Goal: Task Accomplishment & Management: Use online tool/utility

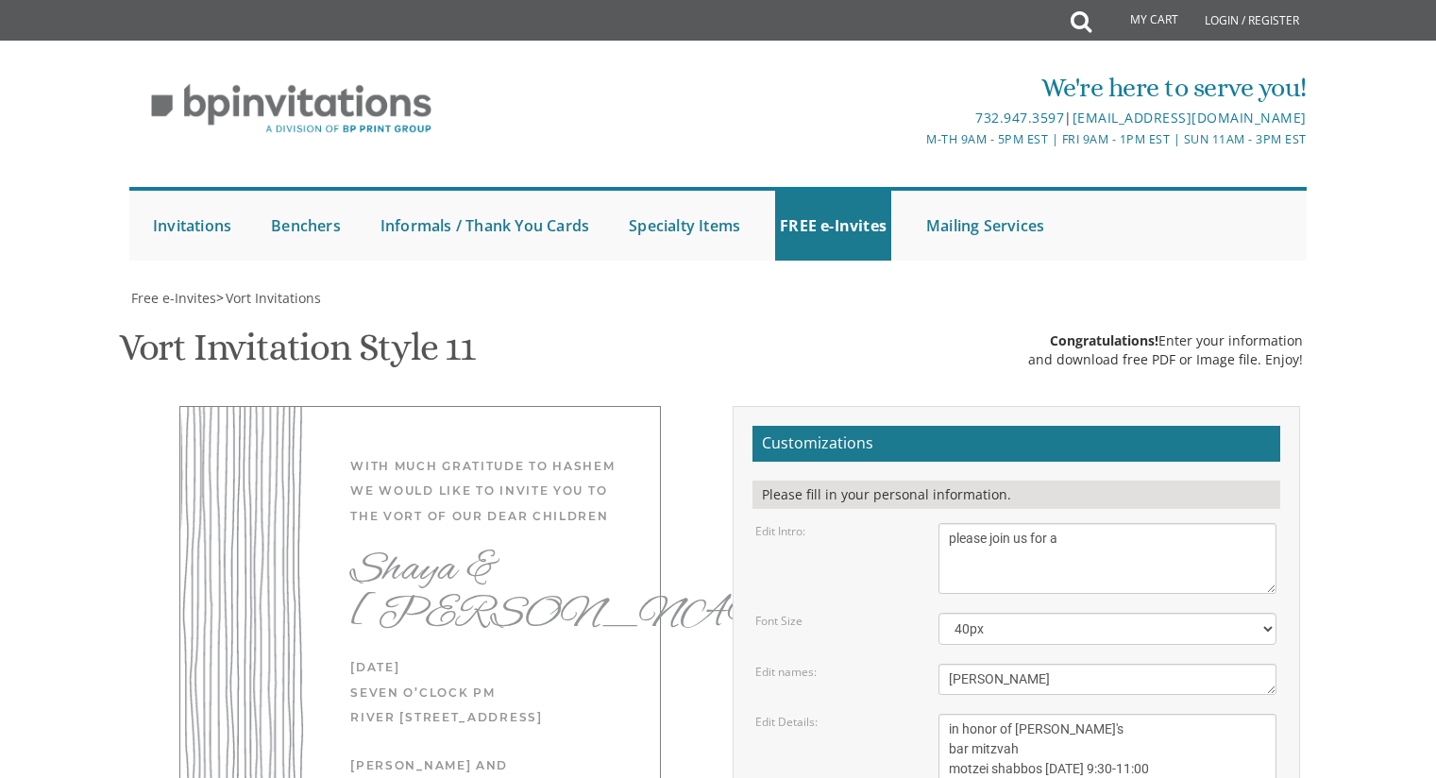
select select "40px"
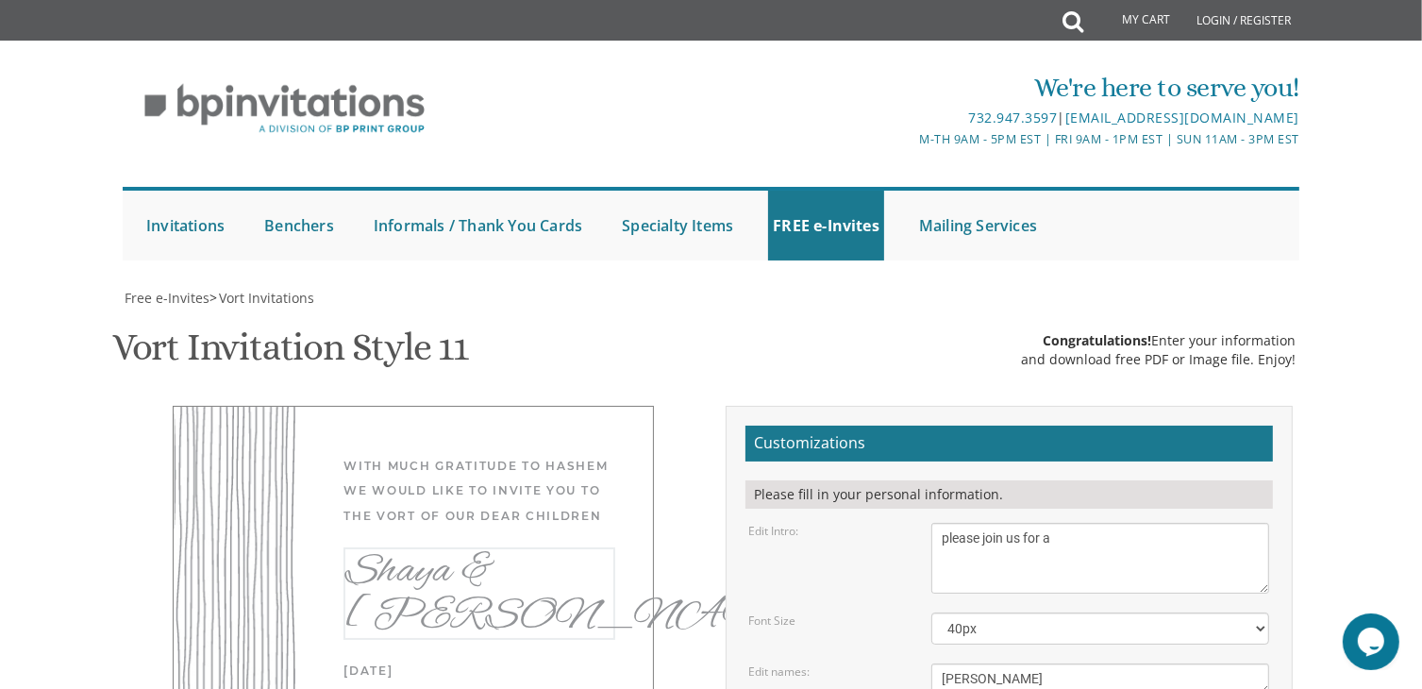
click at [1026, 664] on textarea "Shaya & [PERSON_NAME]" at bounding box center [1101, 679] width 338 height 31
click at [1126, 523] on textarea "With much gratitude to Hashem We would like to invite you to The vort of our de…" at bounding box center [1101, 558] width 338 height 71
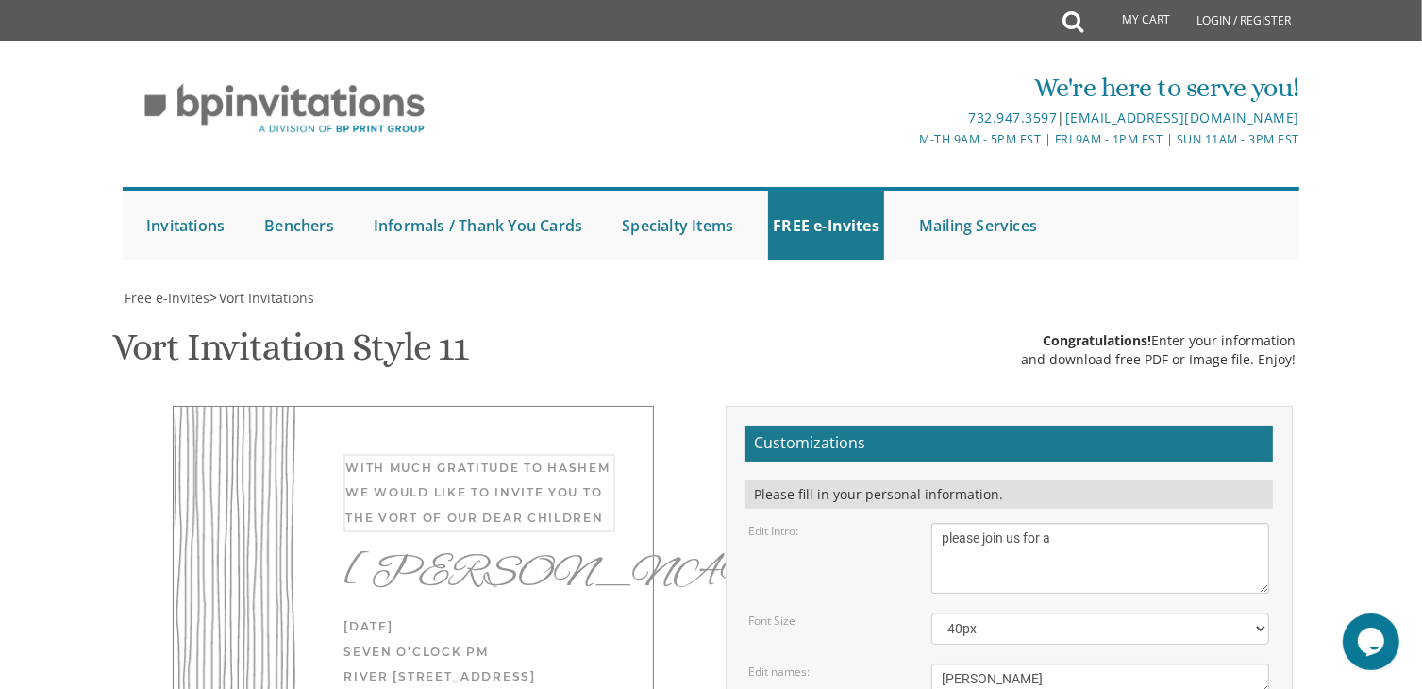
click at [942, 664] on textarea "Shaya & [PERSON_NAME]" at bounding box center [1101, 679] width 338 height 31
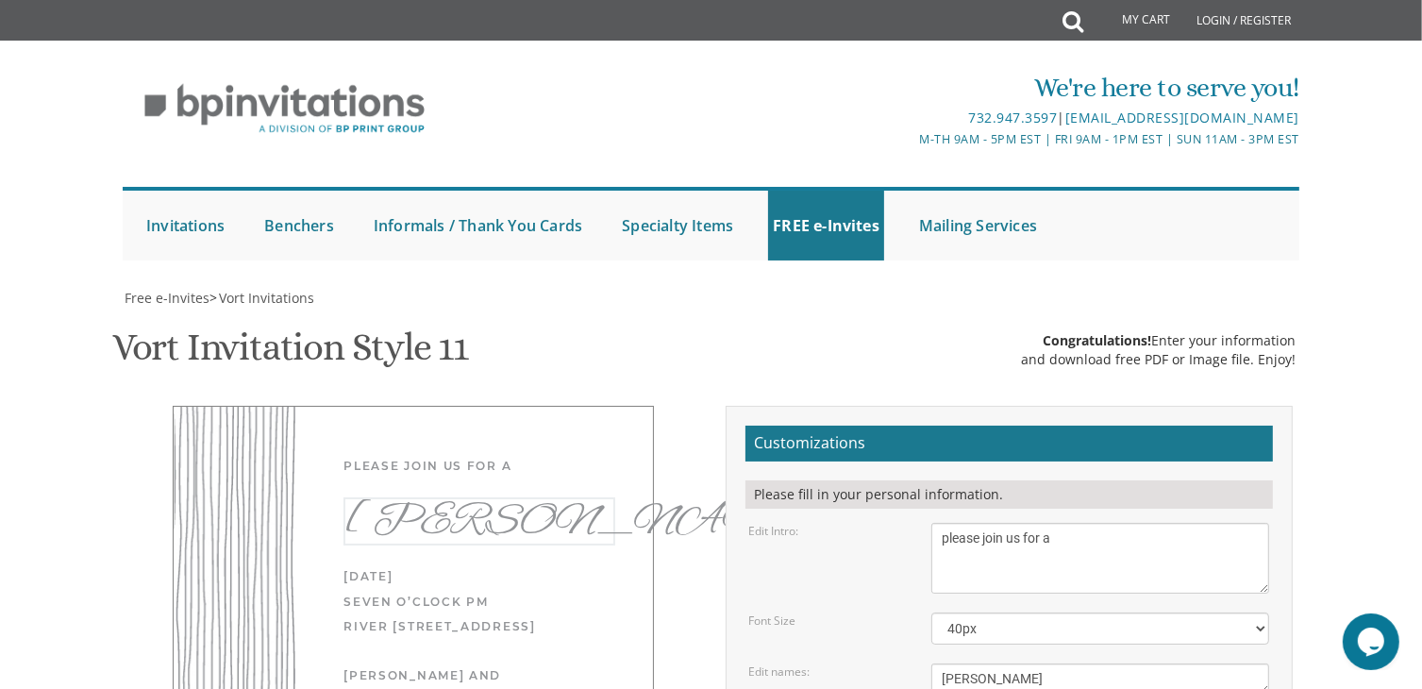
scroll to position [465, 0]
click at [1079, 523] on textarea "With much gratitude to Hashem We would like to invite you to The vort of our de…" at bounding box center [1101, 558] width 338 height 71
click at [965, 664] on textarea "Shaya & [PERSON_NAME]" at bounding box center [1101, 679] width 338 height 31
type textarea "[PERSON_NAME]"
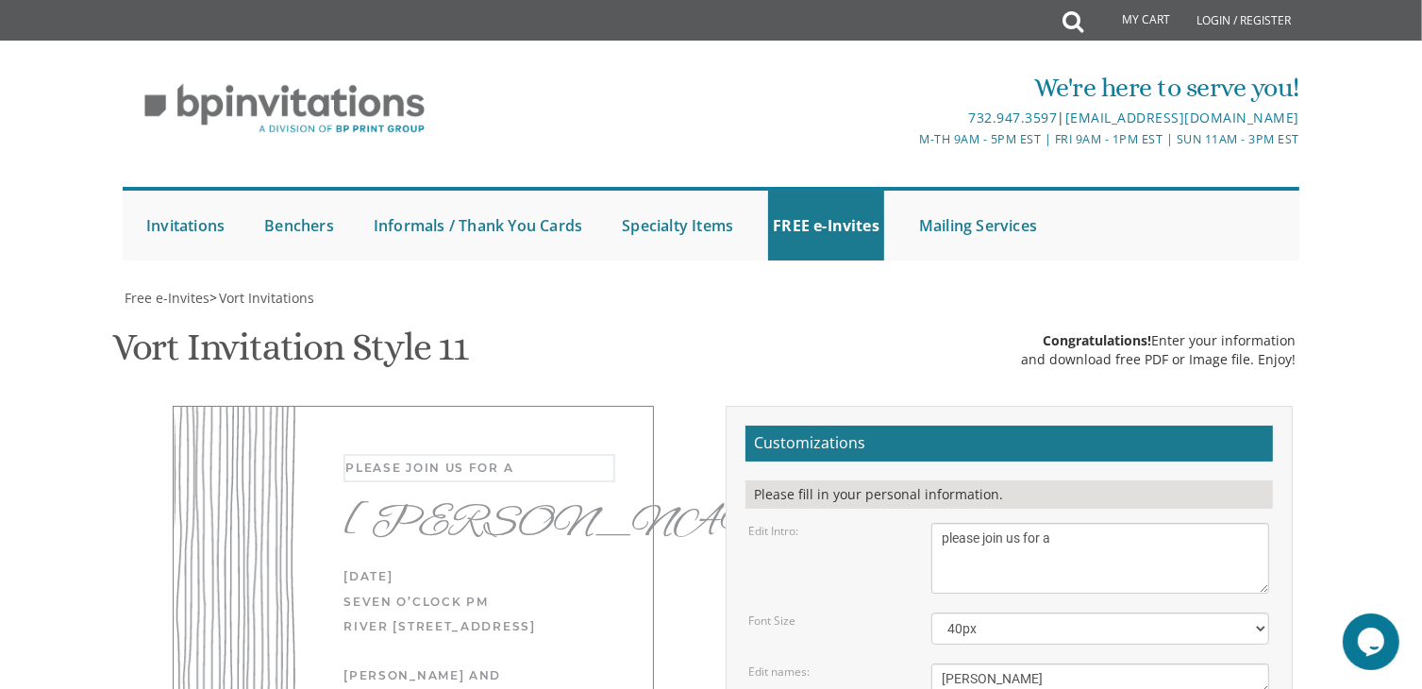
click at [1145, 523] on textarea "With much gratitude to Hashem We would like to invite you to The vort of our de…" at bounding box center [1101, 558] width 338 height 71
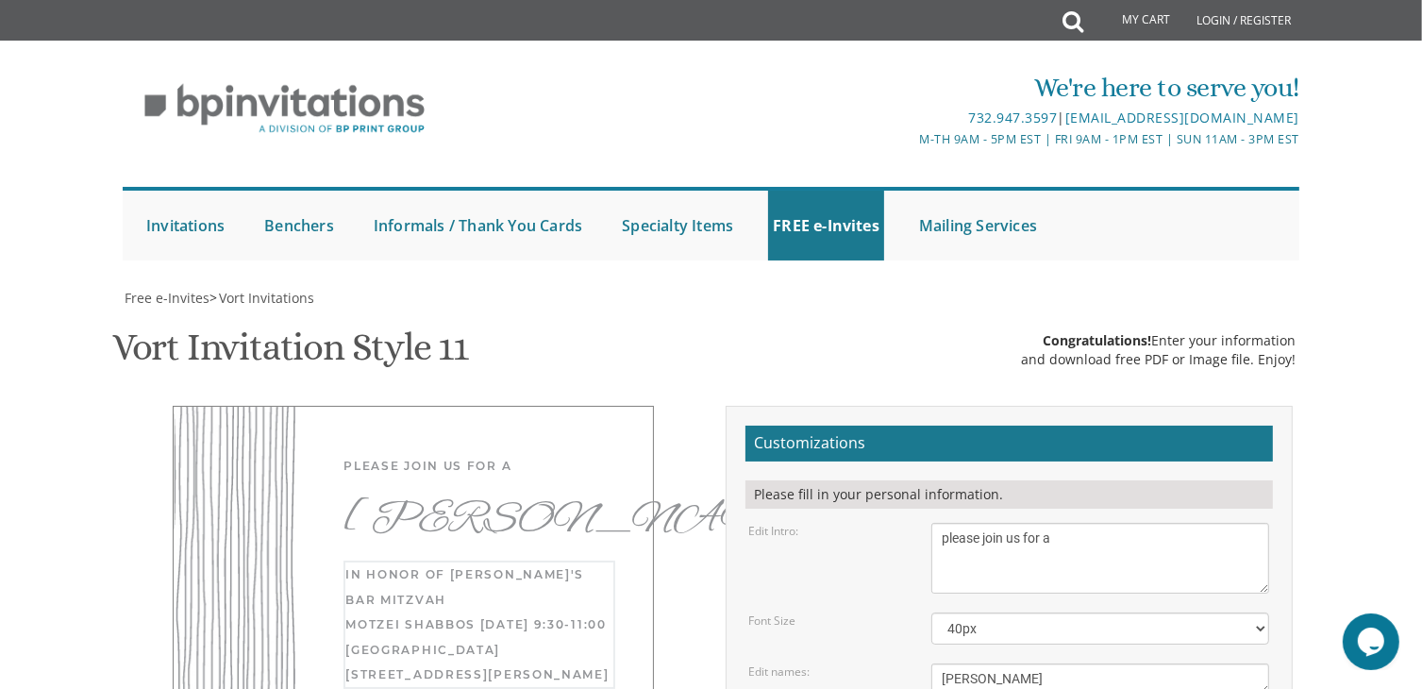
scroll to position [354, 0]
click at [605, 497] on div "[PERSON_NAME]" at bounding box center [480, 519] width 272 height 44
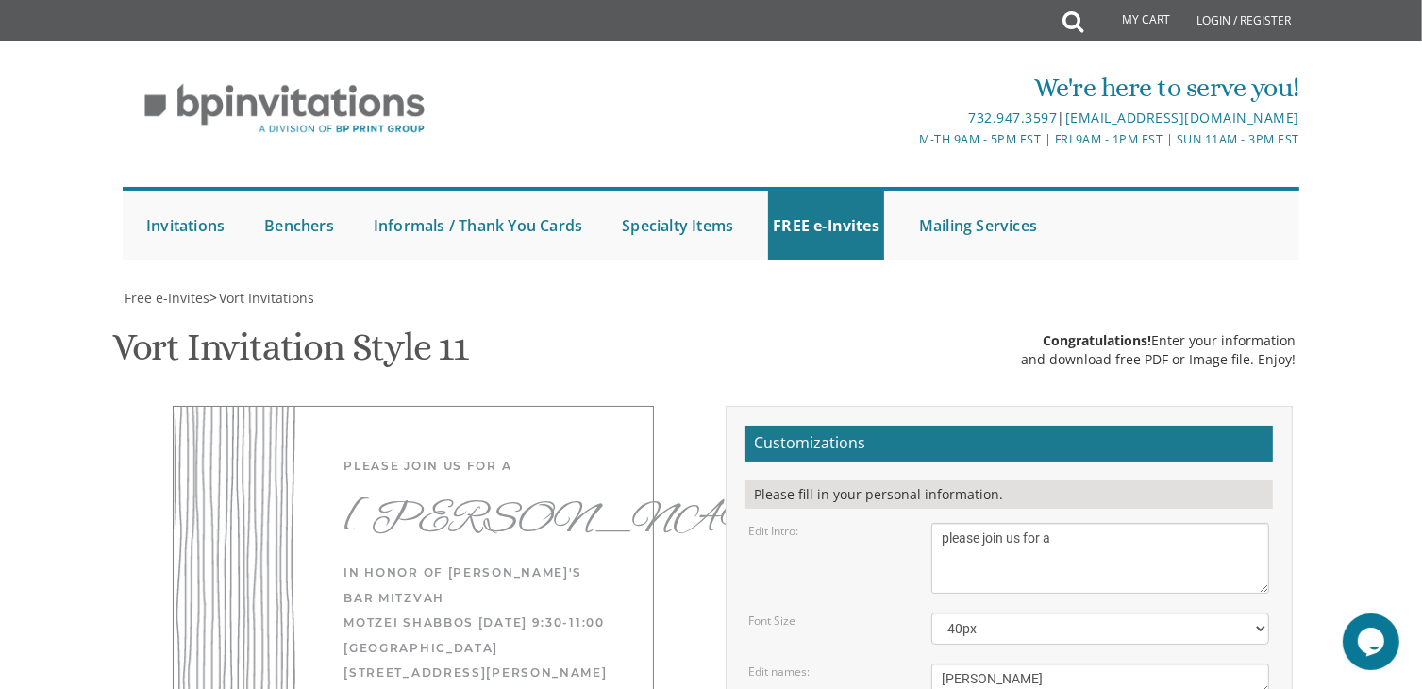
drag, startPoint x: 939, startPoint y: 376, endPoint x: 1136, endPoint y: 439, distance: 207.2
drag, startPoint x: 1010, startPoint y: 409, endPoint x: 1130, endPoint y: 407, distance: 119.9
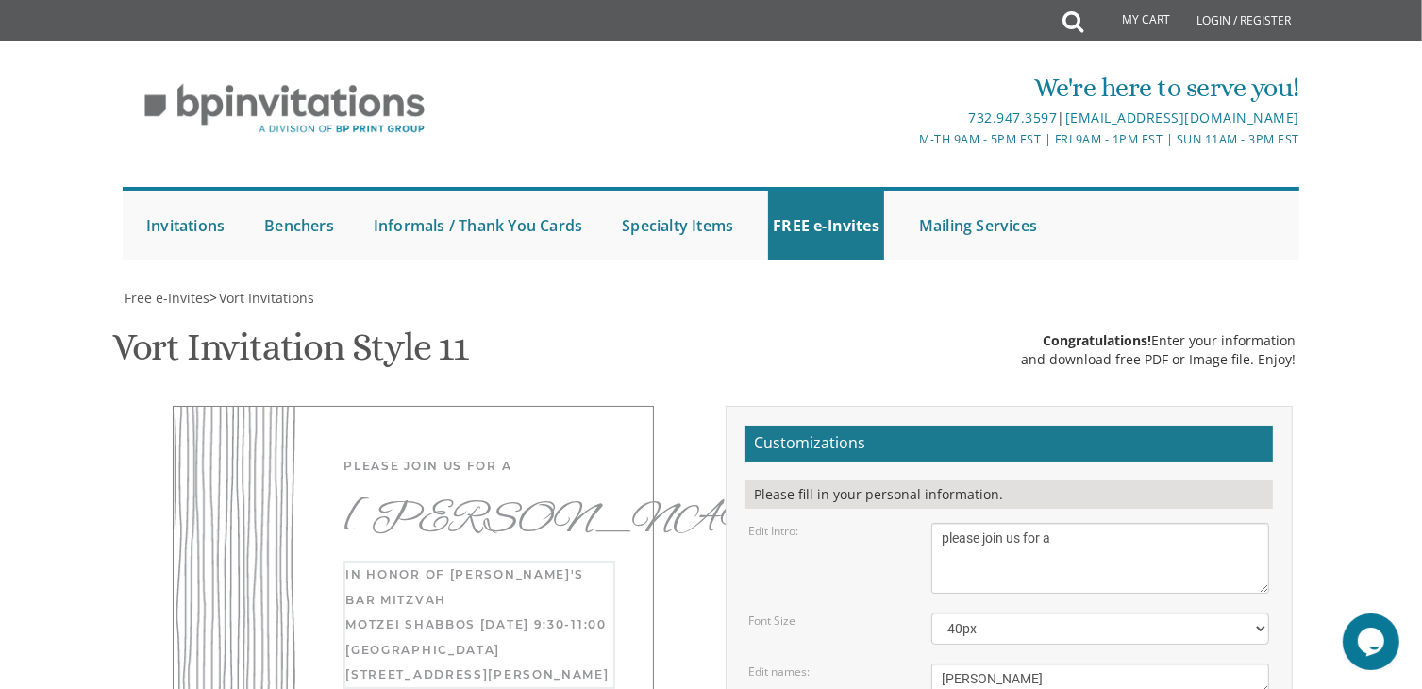
click at [1090, 523] on textarea "With much gratitude to Hashem We would like to invite you to The vort of our de…" at bounding box center [1101, 558] width 338 height 71
type textarea "in honor of [PERSON_NAME]'s bar mitzvah motzei shabbos [DATE] 9:30-11:00 [GEOGR…"
click at [1053, 664] on textarea "Shaya & [PERSON_NAME]" at bounding box center [1101, 679] width 338 height 31
type textarea "[PERSON_NAME]"
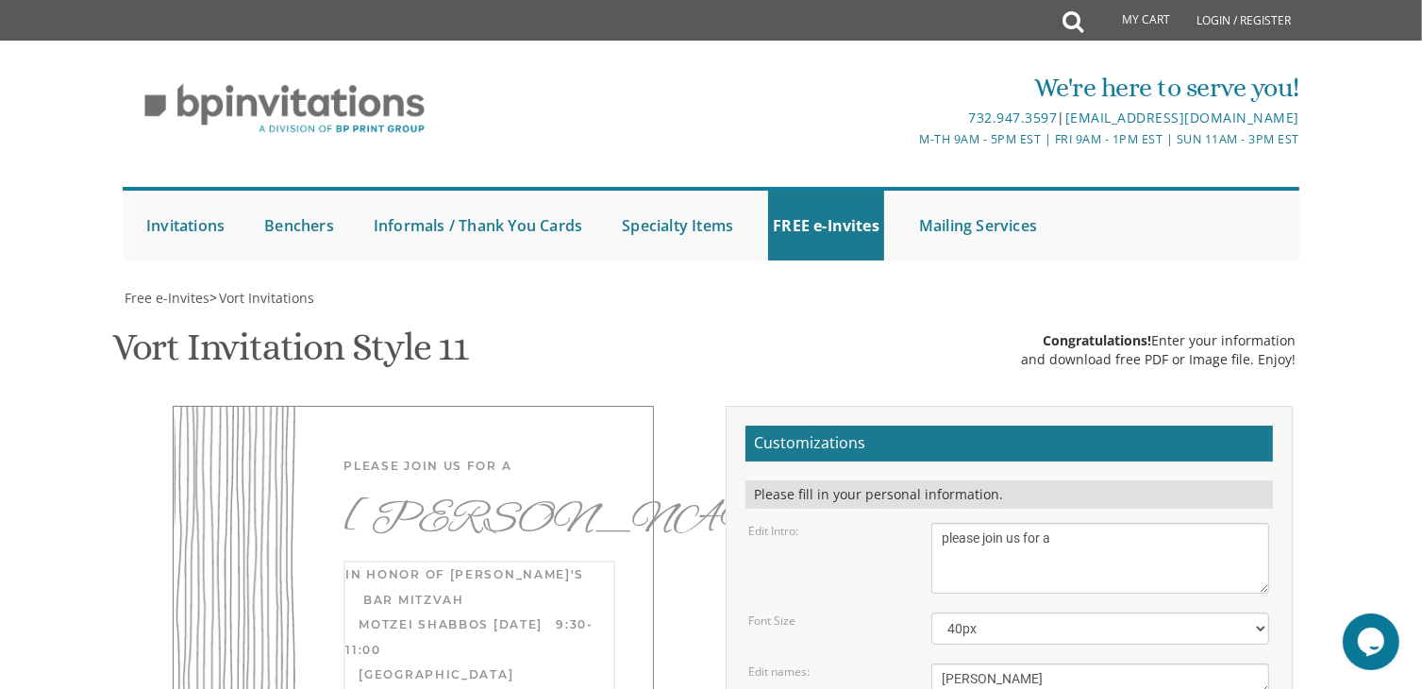
scroll to position [0, 0]
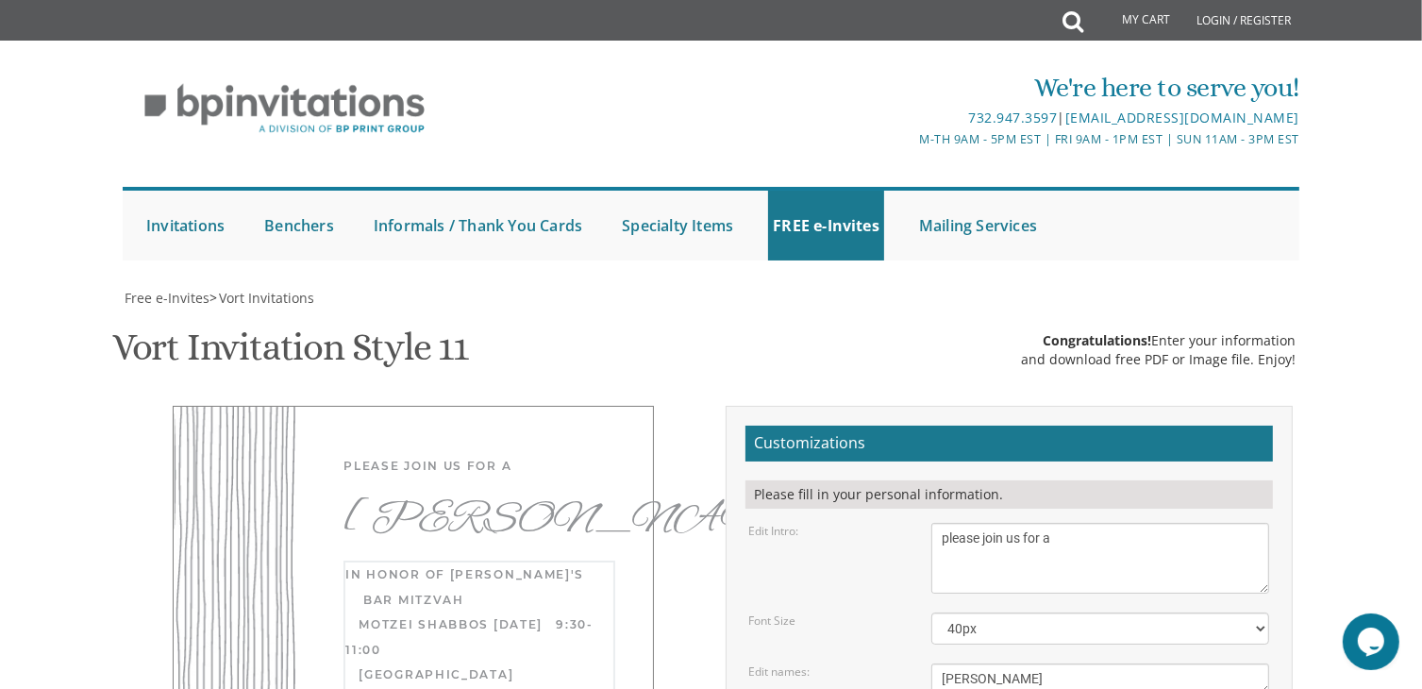
type textarea "in honor of [PERSON_NAME]'s bar mitzvah motzei shabbos [DATE] 9:30-11:00 [GEOGR…"
type input "[EMAIL_ADDRESS][DOMAIN_NAME]"
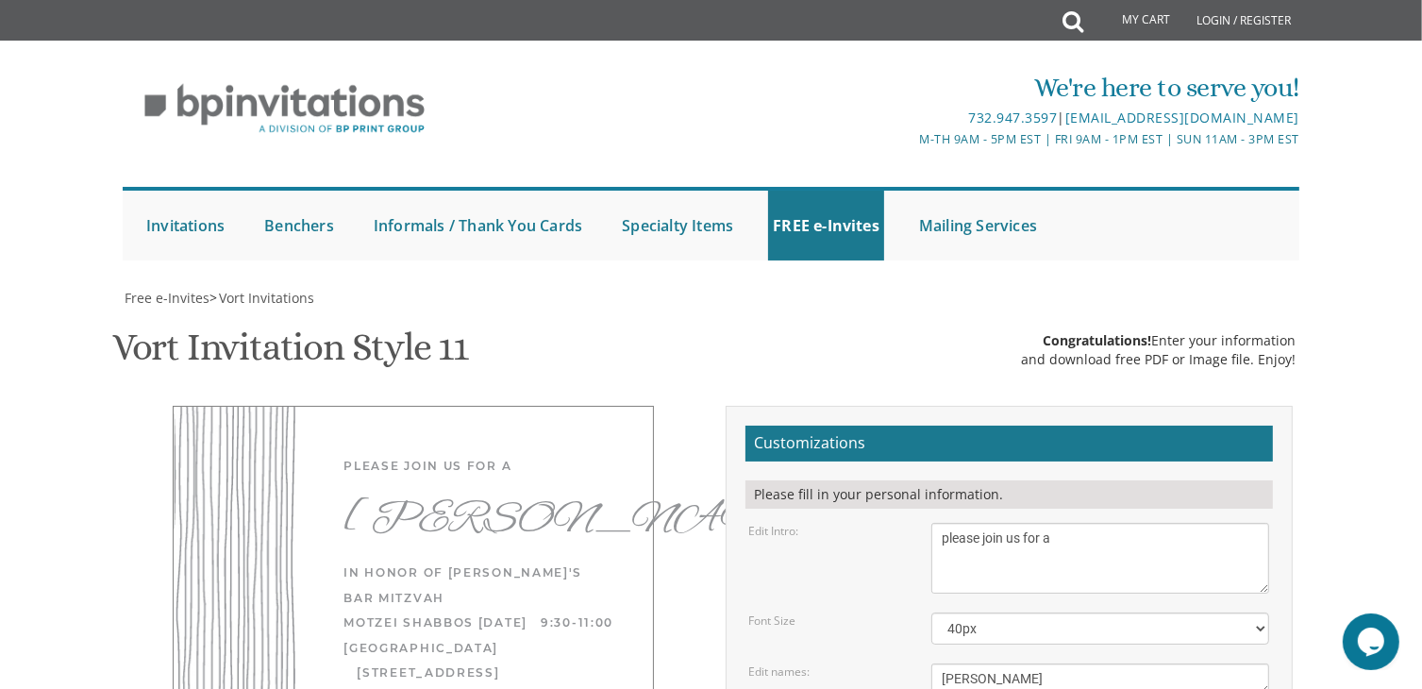
click at [1034, 664] on textarea "Shaya & [PERSON_NAME]" at bounding box center [1101, 679] width 338 height 31
type textarea "[PERSON_NAME]"
click at [997, 613] on select "40px 50px 60px 70px 80px" at bounding box center [1101, 629] width 338 height 32
click at [932, 613] on select "40px 50px 60px 70px 80px" at bounding box center [1101, 629] width 338 height 32
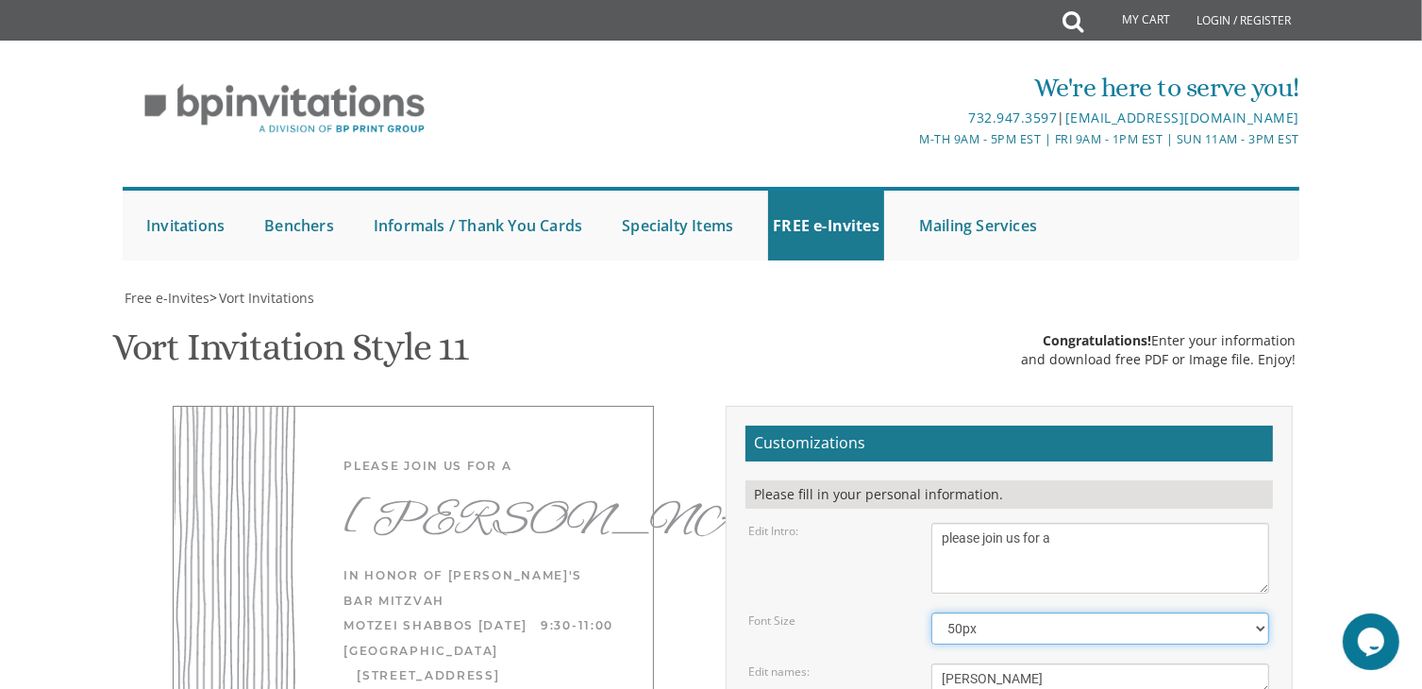
click at [1035, 613] on select "40px 50px 60px 70px 80px" at bounding box center [1101, 629] width 338 height 32
click at [932, 613] on select "40px 50px 60px 70px 80px" at bounding box center [1101, 629] width 338 height 32
click at [997, 613] on select "40px 50px 60px 70px 80px" at bounding box center [1101, 629] width 338 height 32
select select "50px"
click at [932, 613] on select "40px 50px 60px 70px 80px" at bounding box center [1101, 629] width 338 height 32
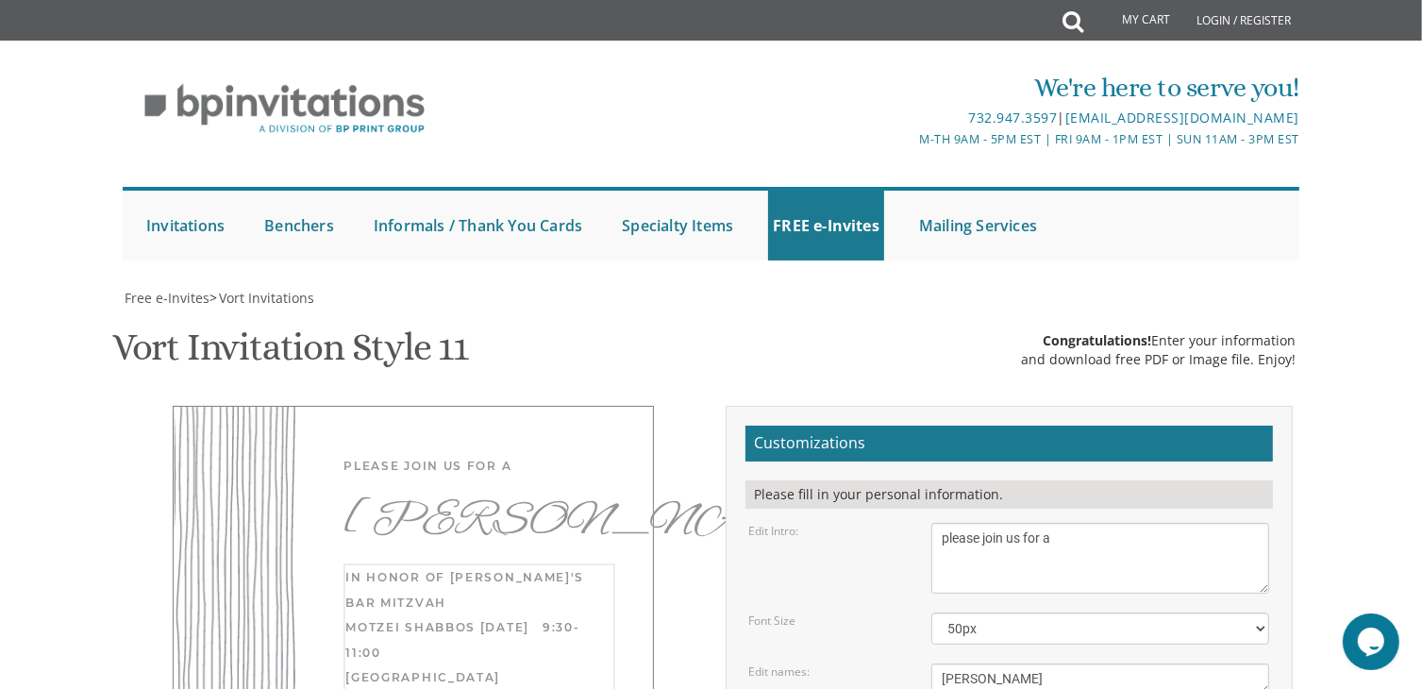
scroll to position [39, 0]
type textarea "in honor of [PERSON_NAME]'s bar mitzvah motzei shabbos [DATE] 9:30-11:00 [GEOGR…"
click at [993, 523] on textarea "With much gratitude to Hashem We would like to invite you to The vort of our de…" at bounding box center [1101, 558] width 338 height 71
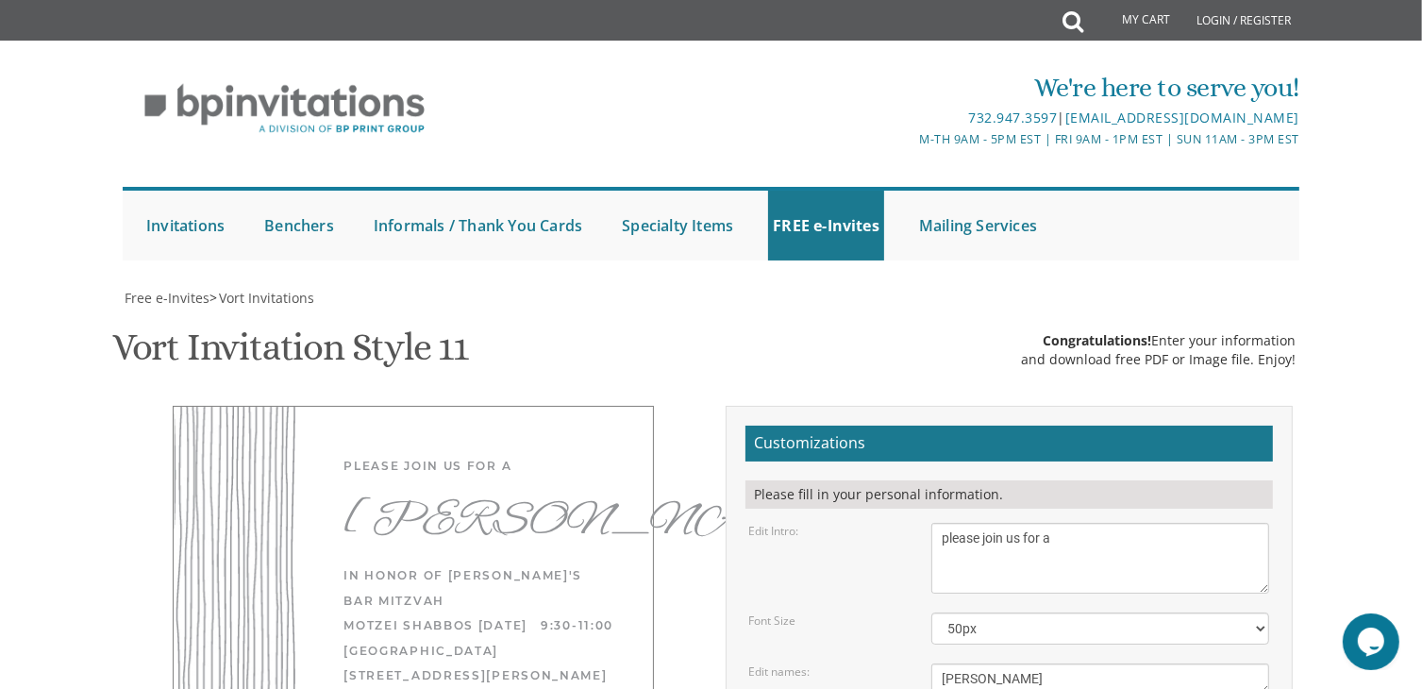
click at [1126, 613] on select "40px 50px 60px 70px 80px" at bounding box center [1101, 629] width 338 height 32
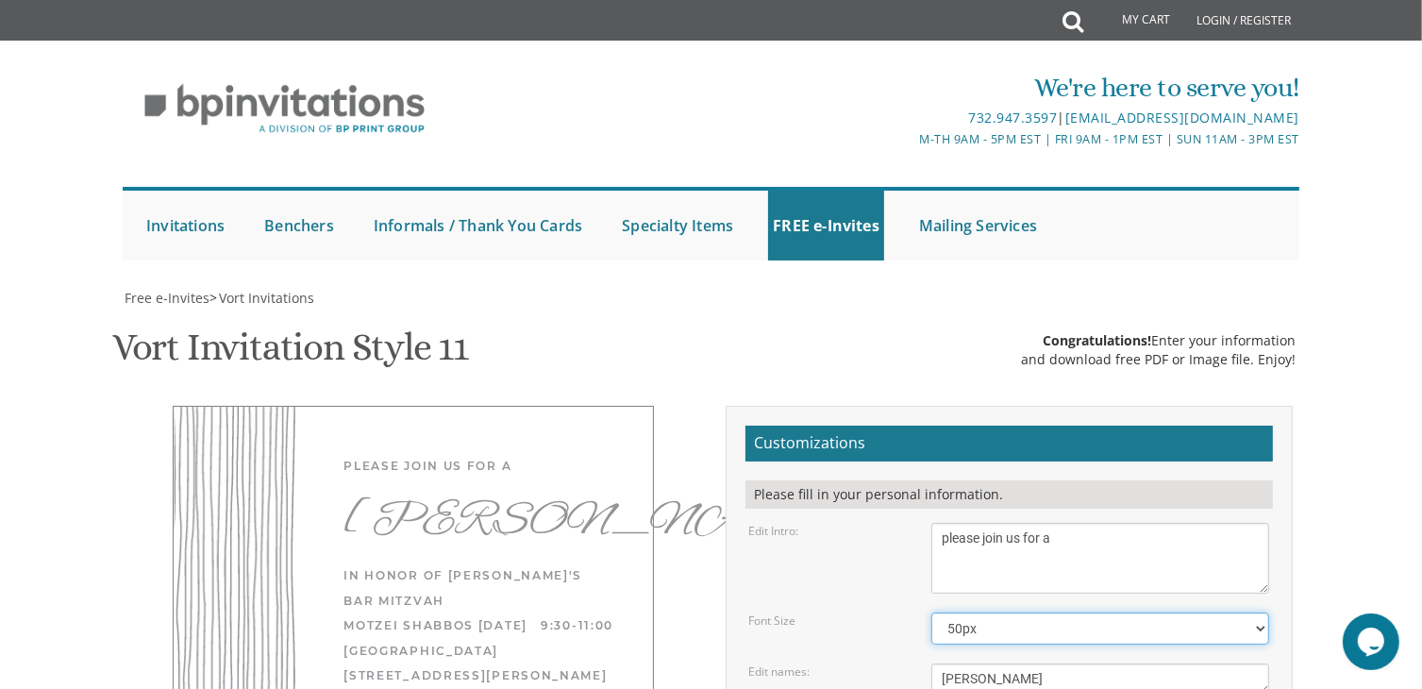
select select "40px"
click at [932, 613] on select "40px 50px 60px 70px 80px" at bounding box center [1101, 629] width 338 height 32
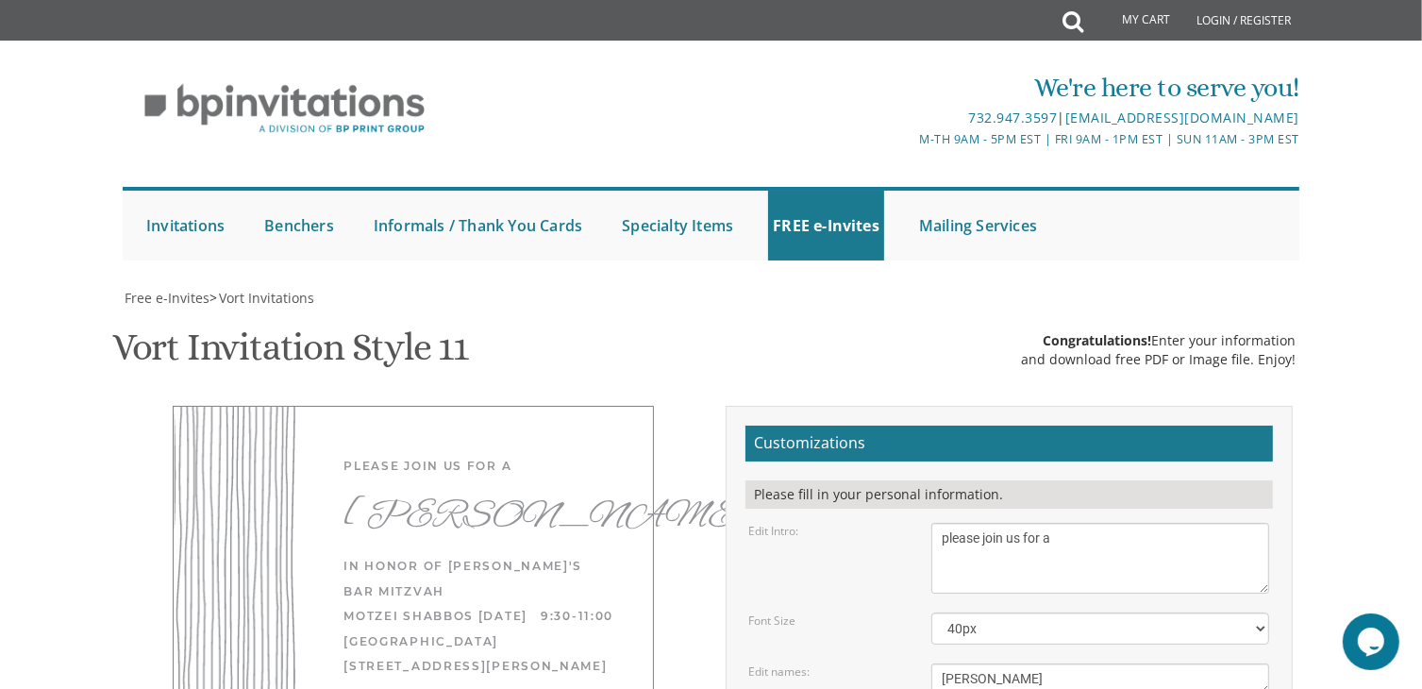
click at [1056, 664] on textarea "Shaya & [PERSON_NAME]" at bounding box center [1101, 679] width 338 height 31
click at [1115, 523] on textarea "With much gratitude to Hashem We would like to invite you to The vort of our de…" at bounding box center [1101, 558] width 338 height 71
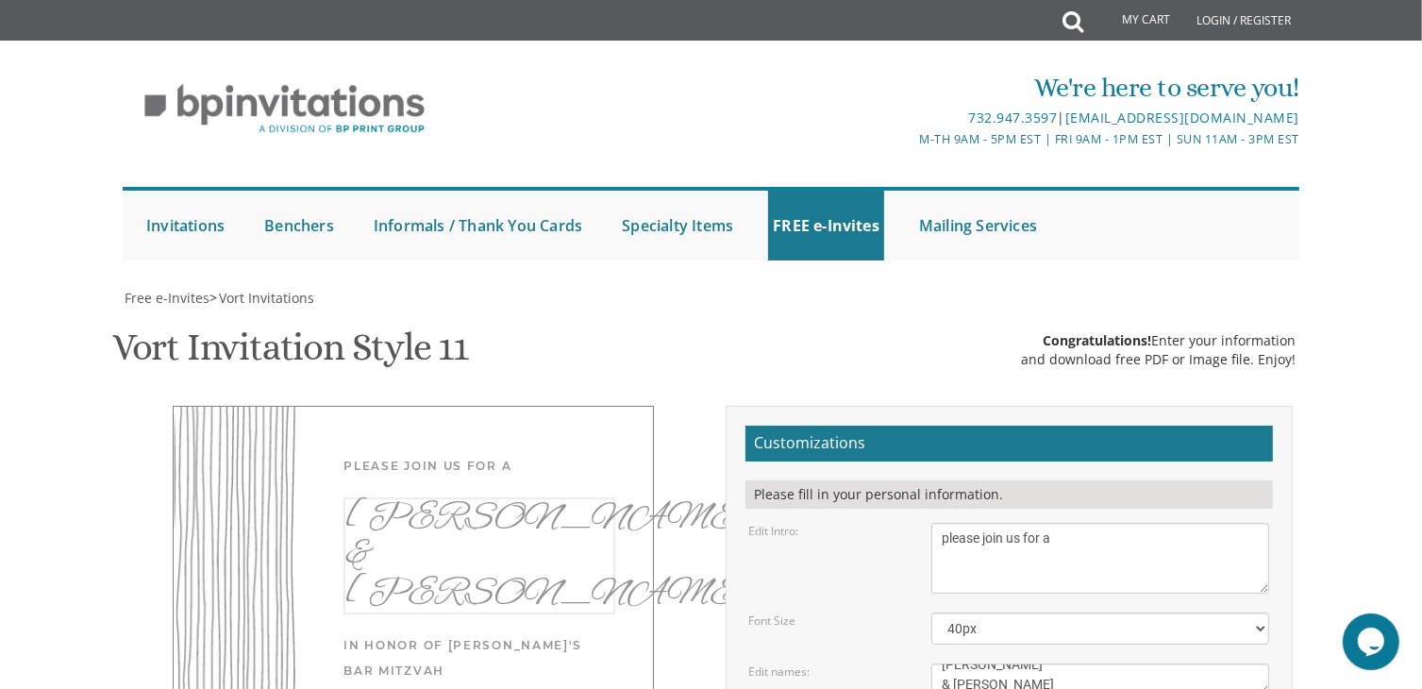
click at [962, 664] on textarea "Shaya & [PERSON_NAME]" at bounding box center [1101, 679] width 338 height 31
type textarea "[PERSON_NAME] & Siyum"
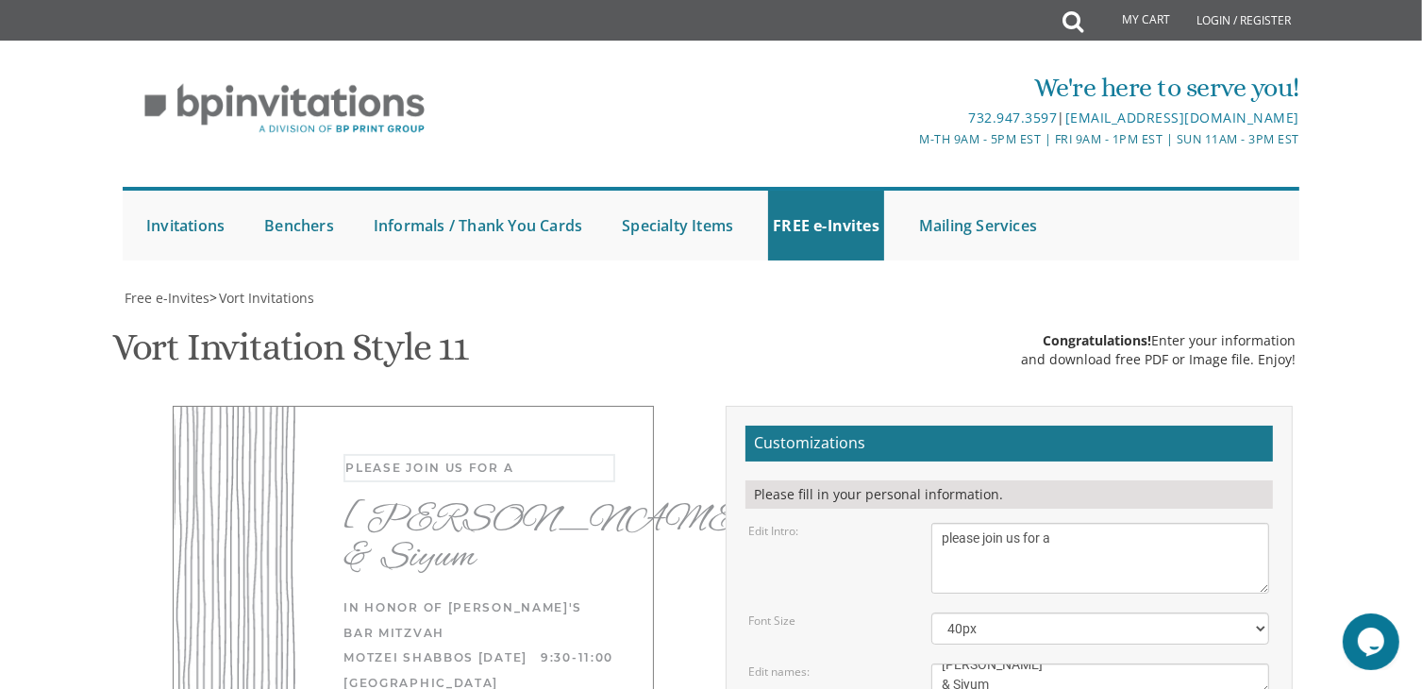
click at [1038, 523] on textarea "With much gratitude to Hashem We would like to invite you to The vort of our de…" at bounding box center [1101, 558] width 338 height 71
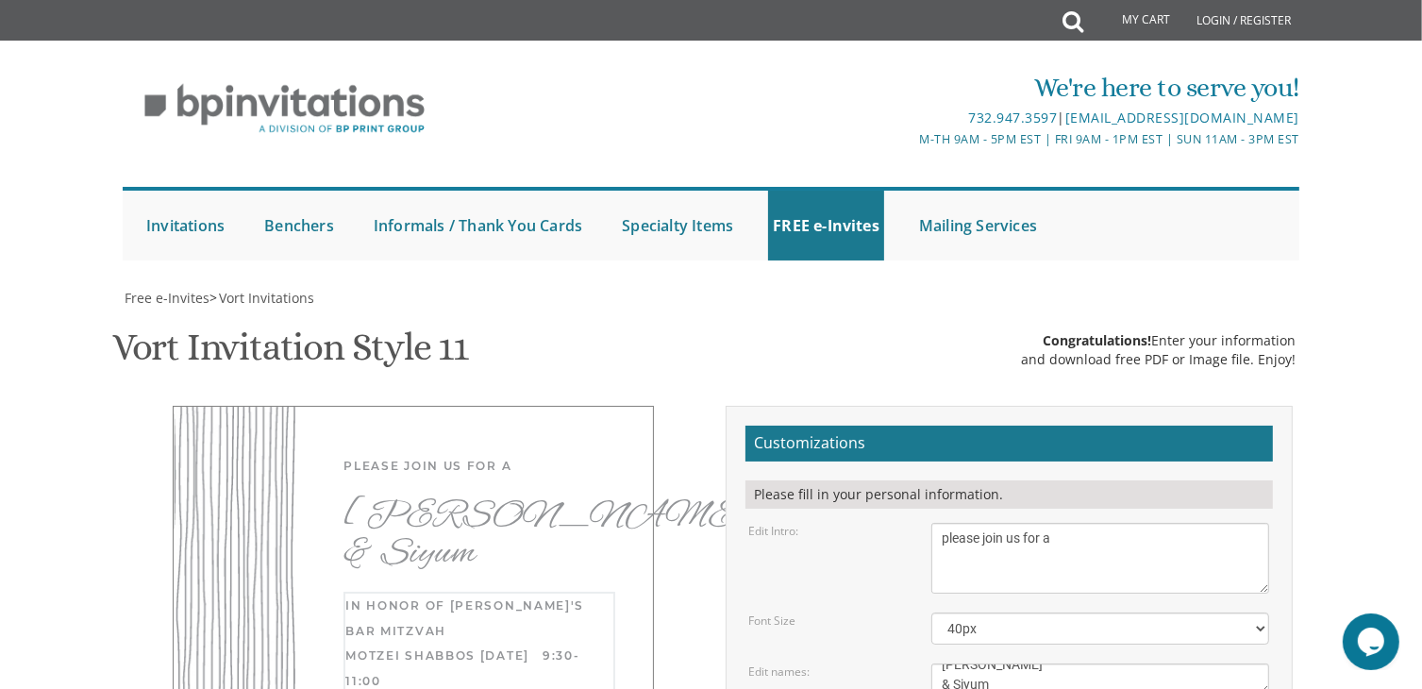
type textarea "in honor of [PERSON_NAME]'s bar mitzvah motzei shabbos, [DATE] 9:30-11:00 [GEOG…"
